Goal: Information Seeking & Learning: Learn about a topic

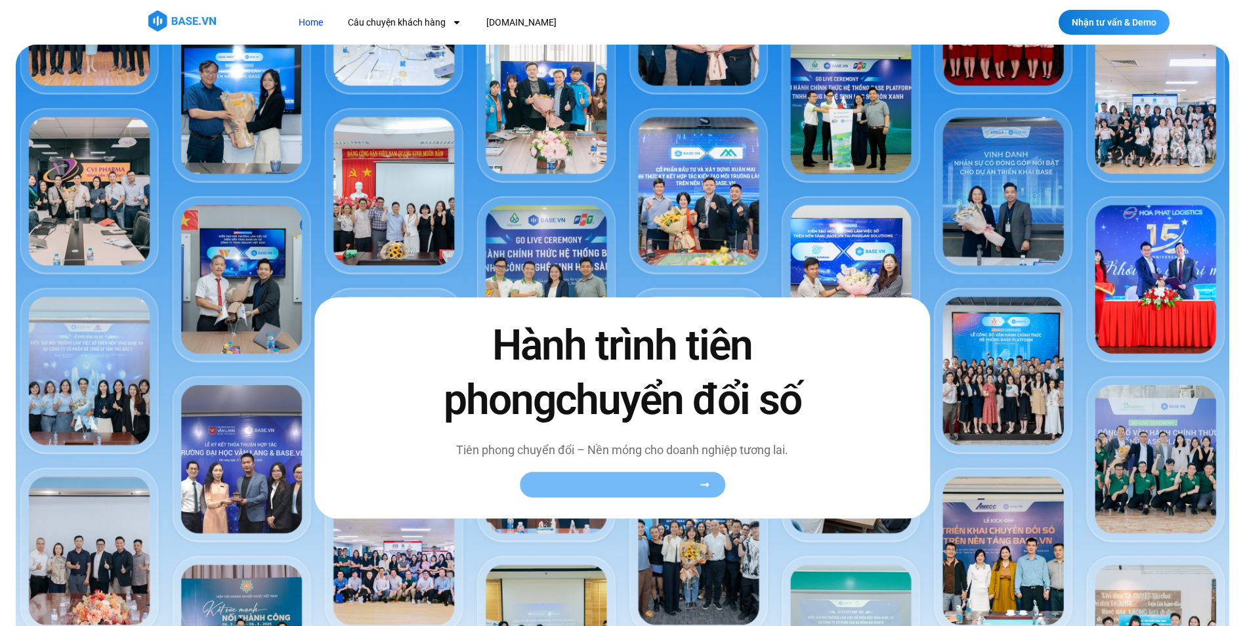
drag, startPoint x: 659, startPoint y: 473, endPoint x: 651, endPoint y: 478, distance: 9.5
click at [658, 474] on link "Xem toàn bộ câu chuyện khách hàng" at bounding box center [622, 485] width 205 height 26
click at [710, 482] on icon at bounding box center [705, 485] width 10 height 10
click at [704, 487] on icon at bounding box center [705, 485] width 10 height 10
click at [80, 98] on img at bounding box center [623, 401] width 1214 height 713
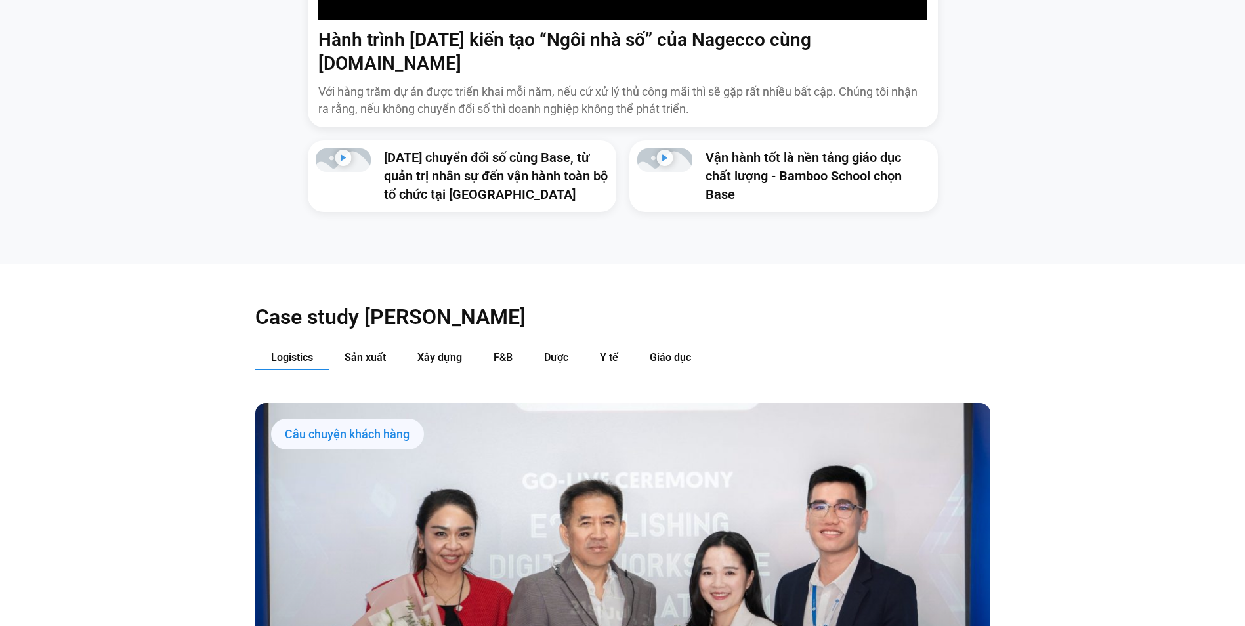
scroll to position [1116, 0]
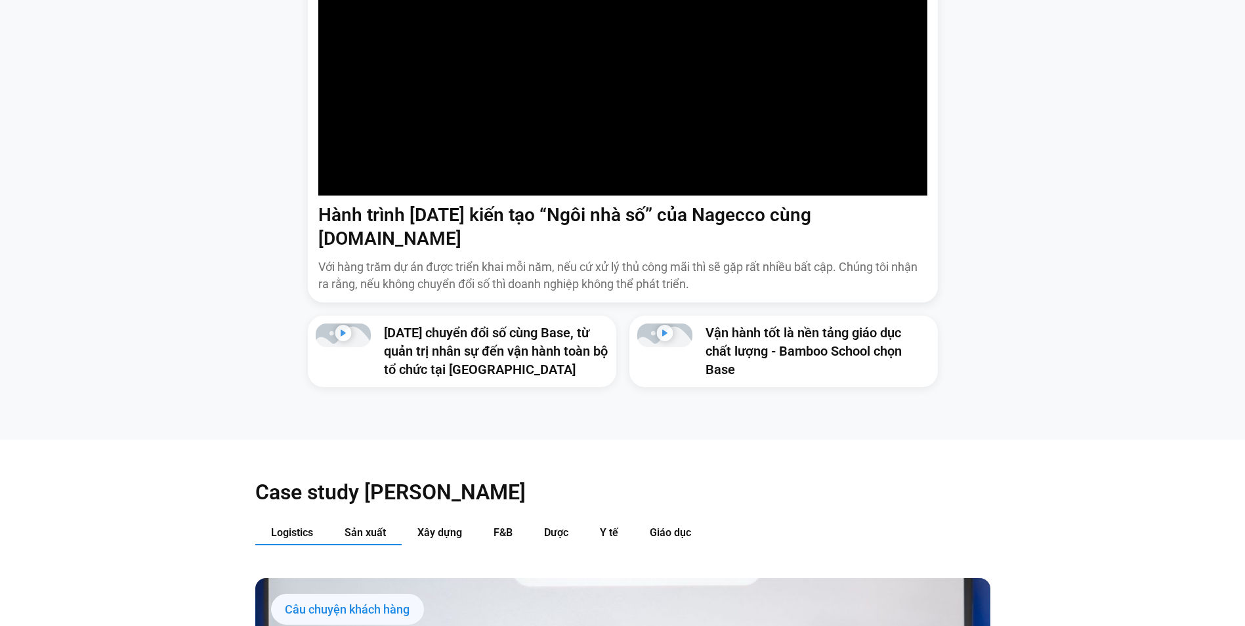
click at [365, 521] on button "Sản xuất" at bounding box center [365, 533] width 73 height 24
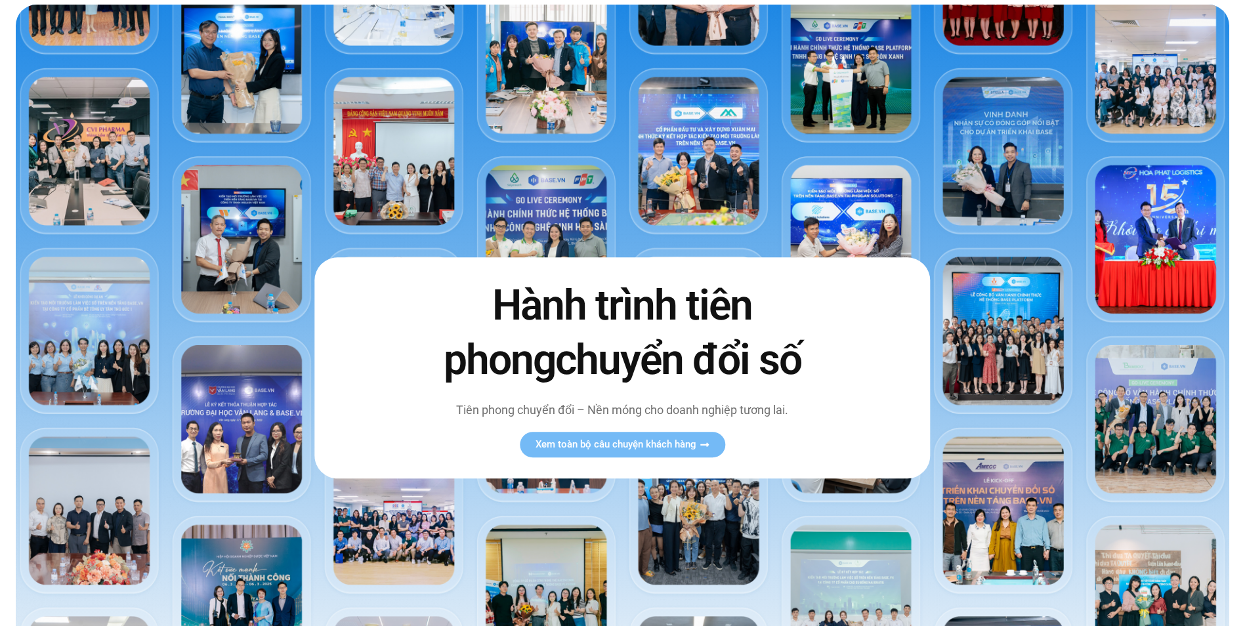
scroll to position [0, 0]
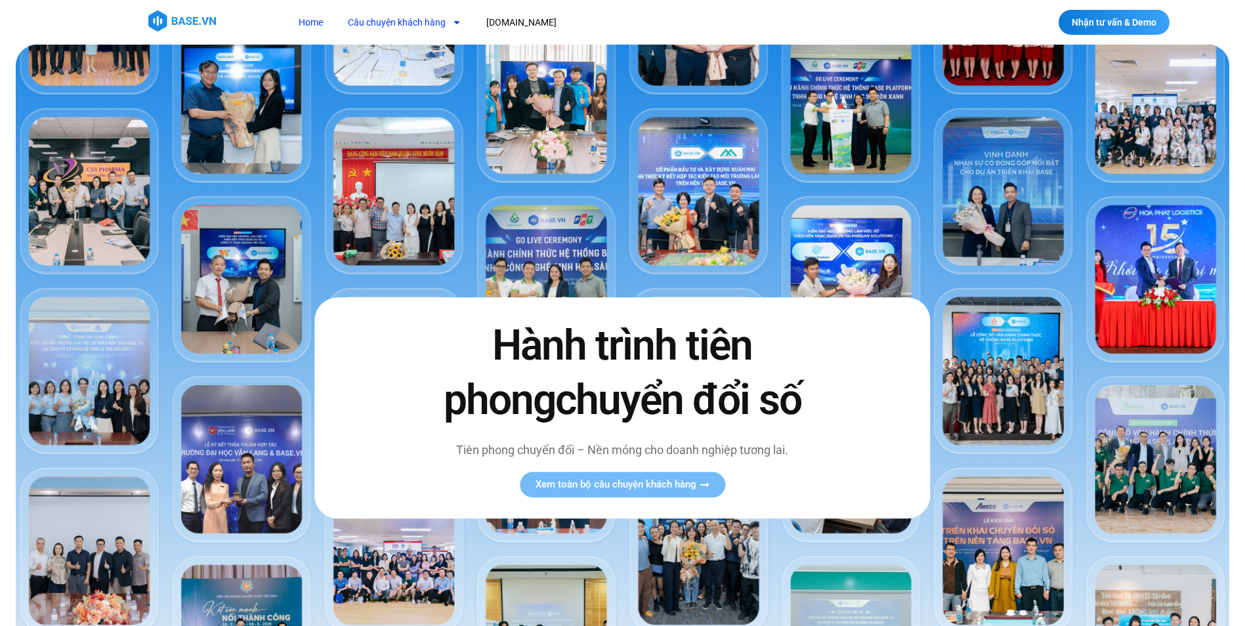
click at [415, 19] on link "Câu chuyện khách hàng" at bounding box center [404, 23] width 133 height 24
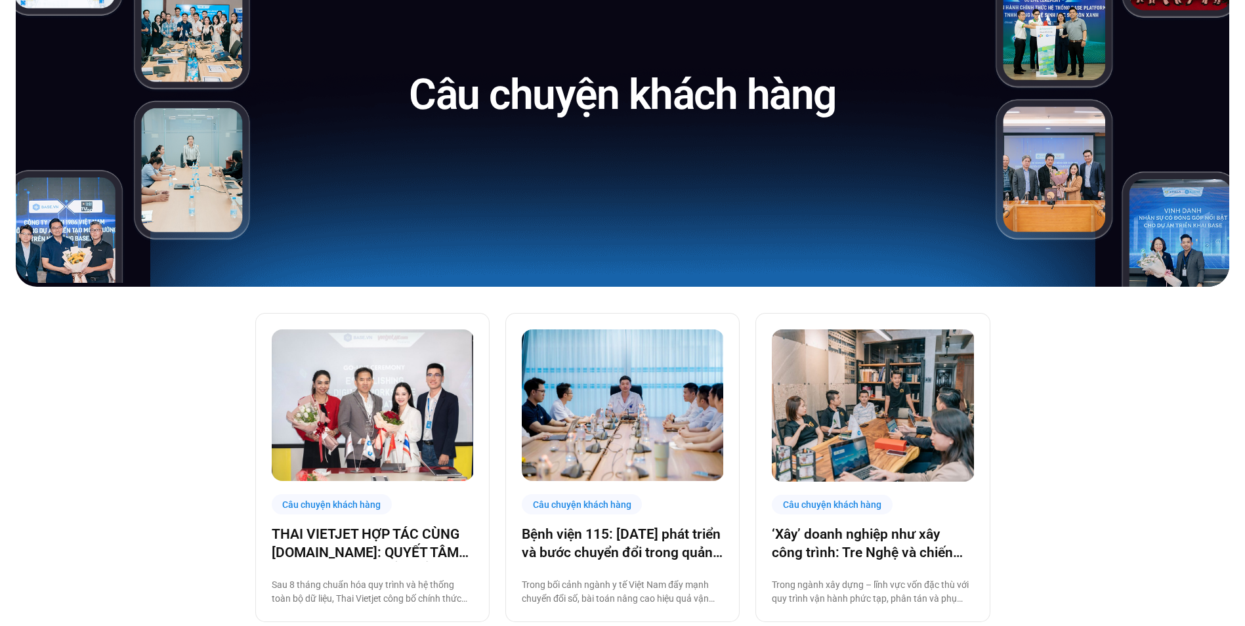
scroll to position [328, 0]
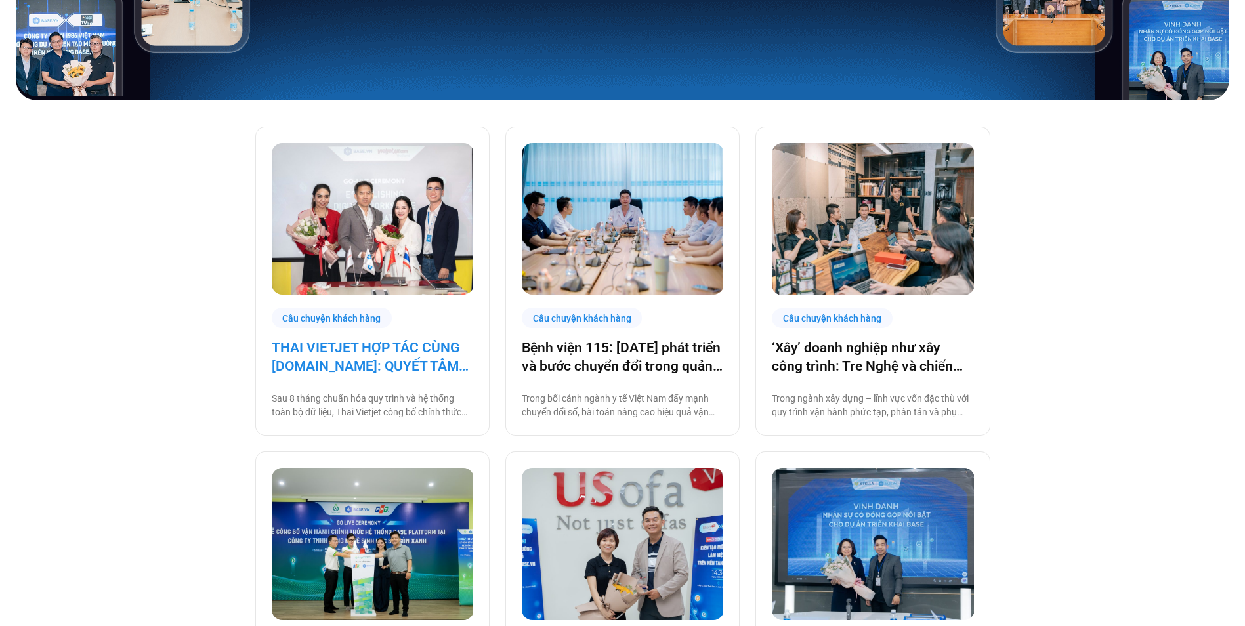
click at [401, 362] on link "THAI VIETJET HỢP TÁC CÙNG [DOMAIN_NAME]: QUYẾT TÂM “CẤT CÁNH” CHUYỂN ĐỔI SỐ" at bounding box center [373, 357] width 202 height 37
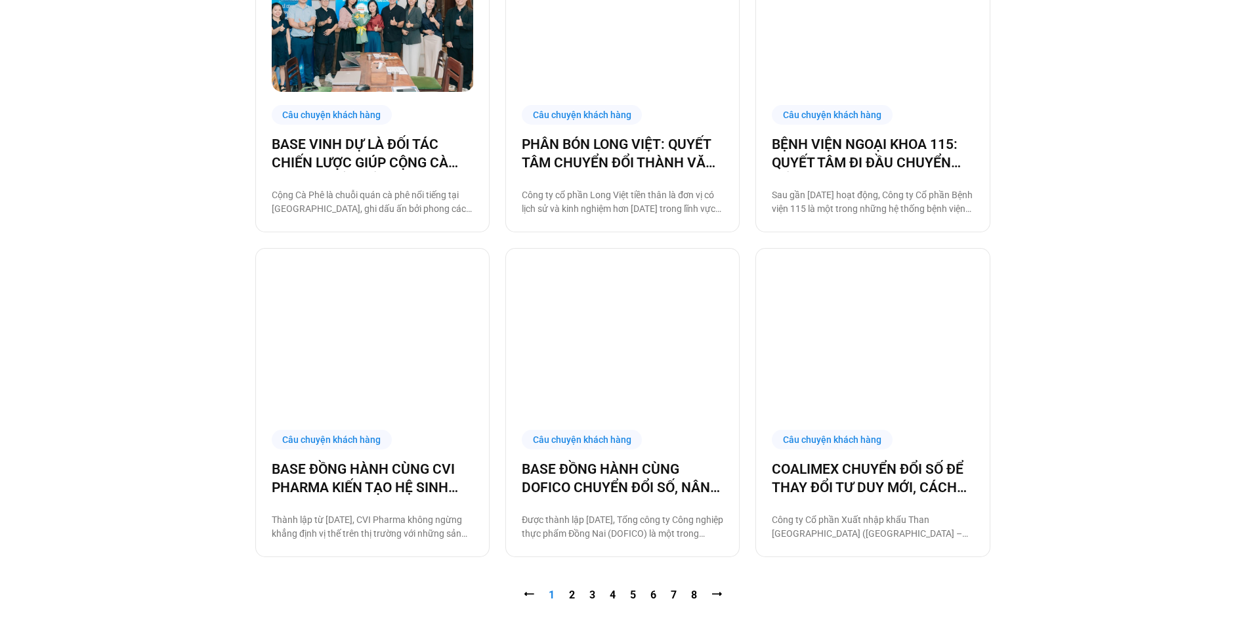
scroll to position [1619, 0]
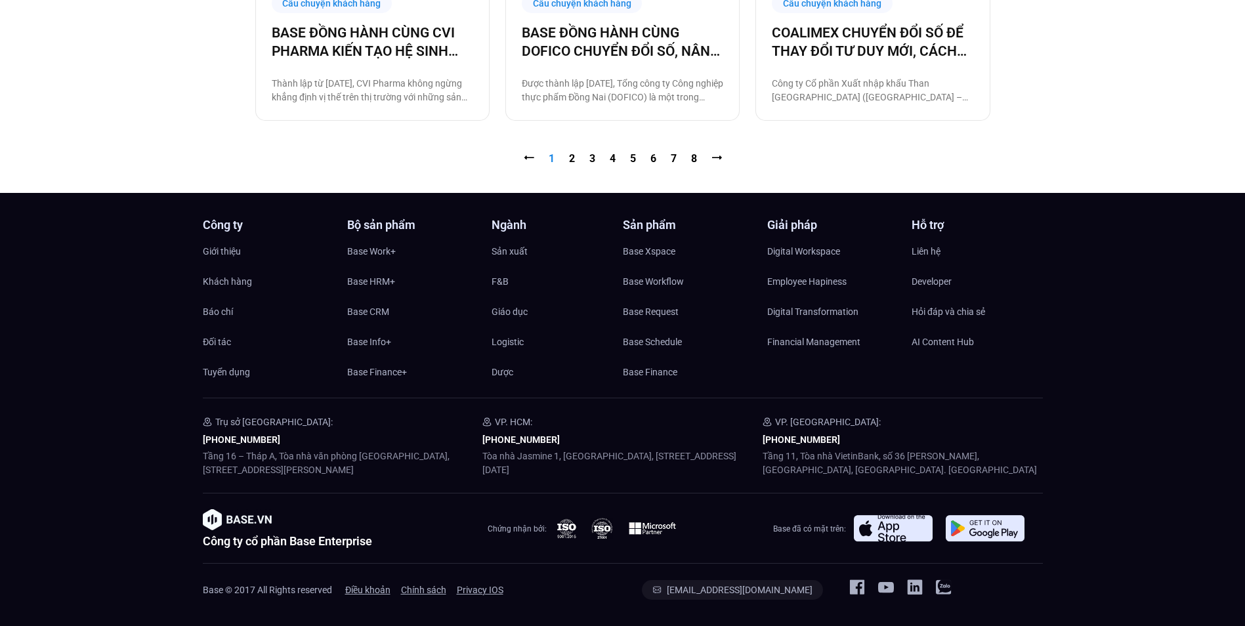
click at [573, 156] on link "Trang 2" at bounding box center [572, 158] width 6 height 12
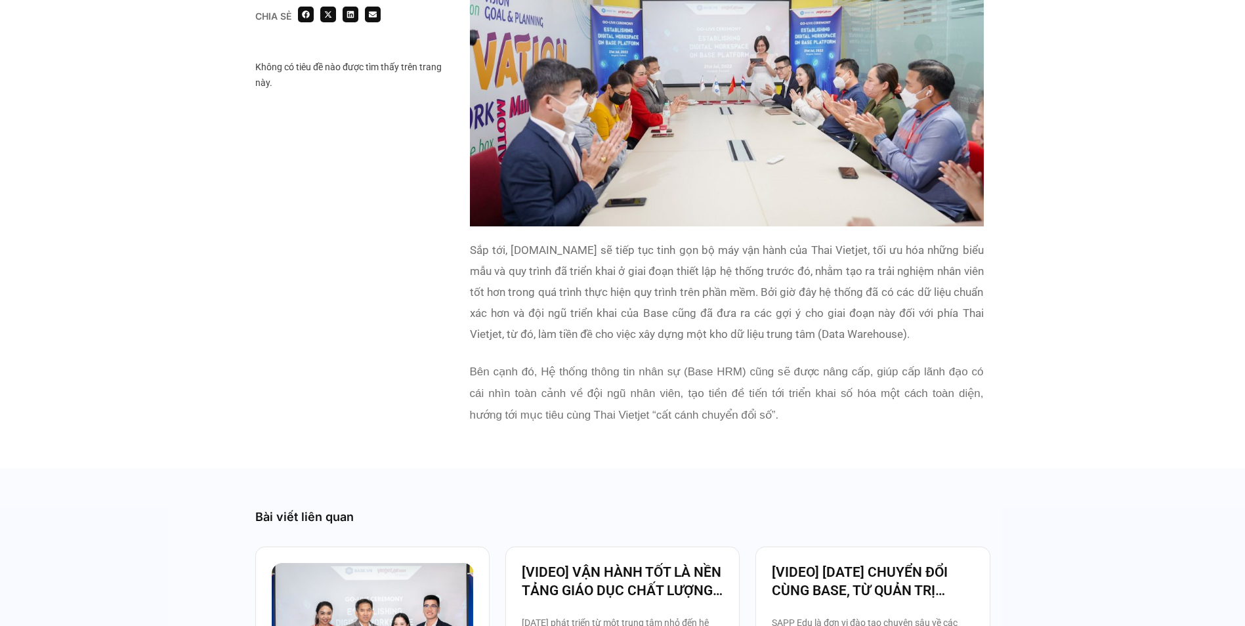
scroll to position [2888, 0]
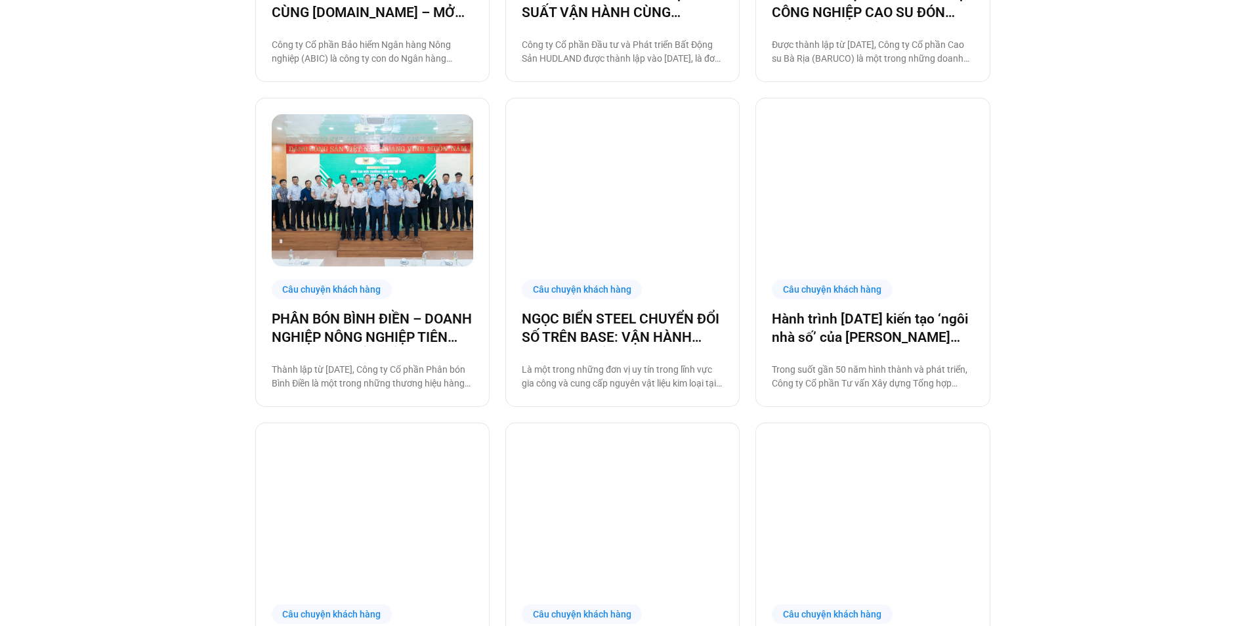
scroll to position [1181, 0]
